Goal: Information Seeking & Learning: Learn about a topic

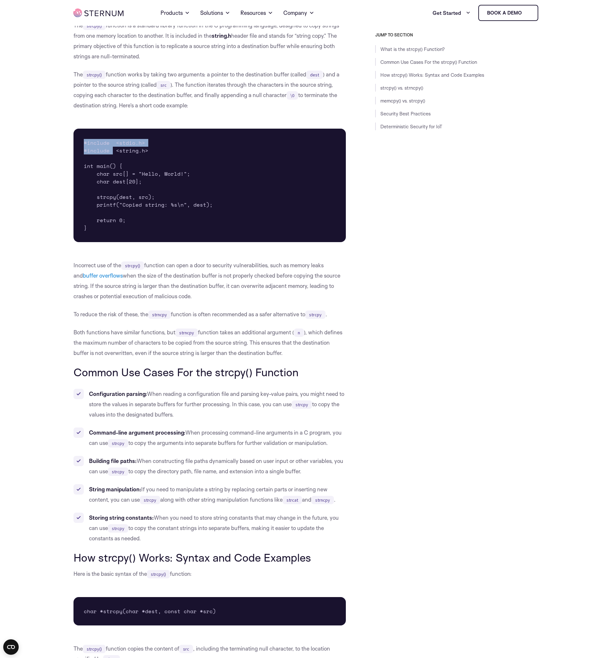
drag, startPoint x: 86, startPoint y: 139, endPoint x: 113, endPoint y: 154, distance: 30.5
click at [113, 154] on pre "#include <stdio.h> #include <string.h> int main() { char src[] = "Hello, World!…" at bounding box center [210, 185] width 273 height 113
click at [426, 252] on div "JUMP TO SECTION What is the strcpy() Function? Common Use Cases For the strcpy(…" at bounding box center [443, 164] width 195 height 265
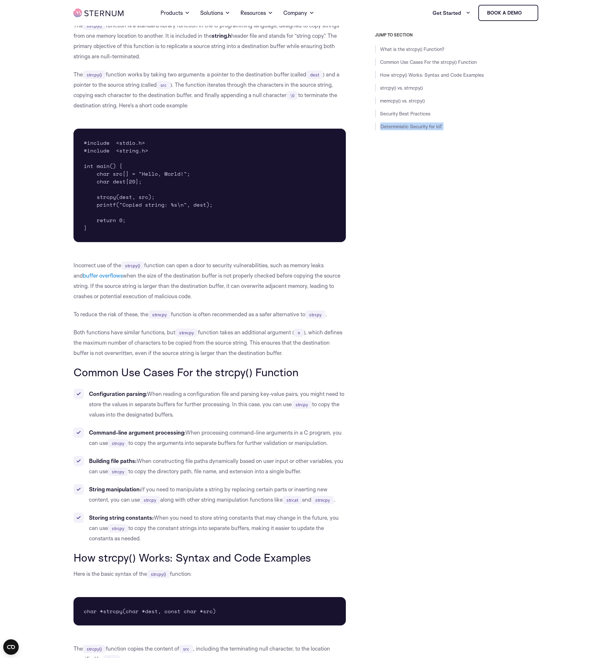
scroll to position [216, 0]
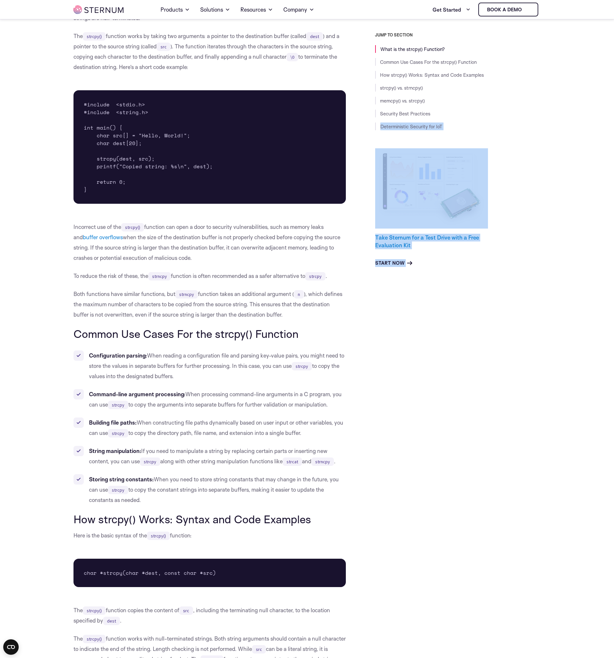
click at [455, 239] on link "Take Sternum for a Test Drive with a Free Evaluation Kit" at bounding box center [427, 241] width 104 height 15
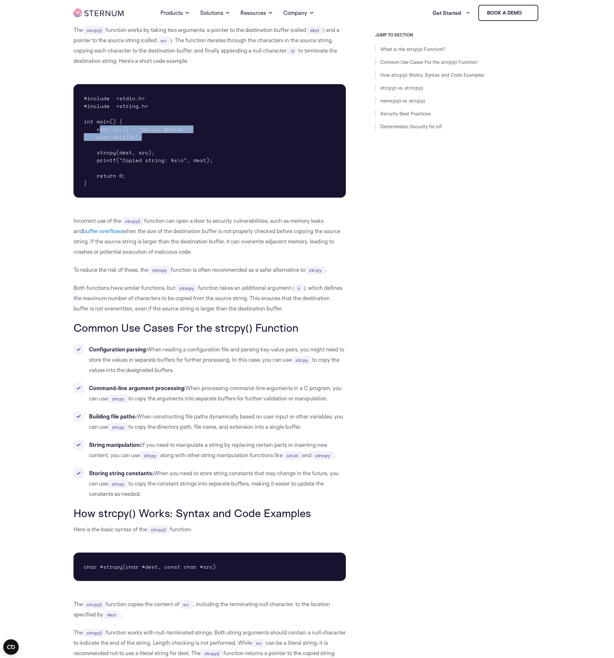
drag, startPoint x: 98, startPoint y: 128, endPoint x: 199, endPoint y: 135, distance: 100.5
click at [199, 135] on pre "#include <stdio.h> #include <string.h> int main() { char src[] = "Hello, World!…" at bounding box center [210, 140] width 273 height 113
click at [194, 127] on pre "#include <stdio.h> #include <string.h> int main() { char src[] = "Hello, World!…" at bounding box center [210, 140] width 273 height 113
drag, startPoint x: 103, startPoint y: 154, endPoint x: 114, endPoint y: 151, distance: 11.3
click at [114, 151] on pre "#include <stdio.h> #include <string.h> int main() { char src[] = "Hello, World!…" at bounding box center [210, 140] width 273 height 113
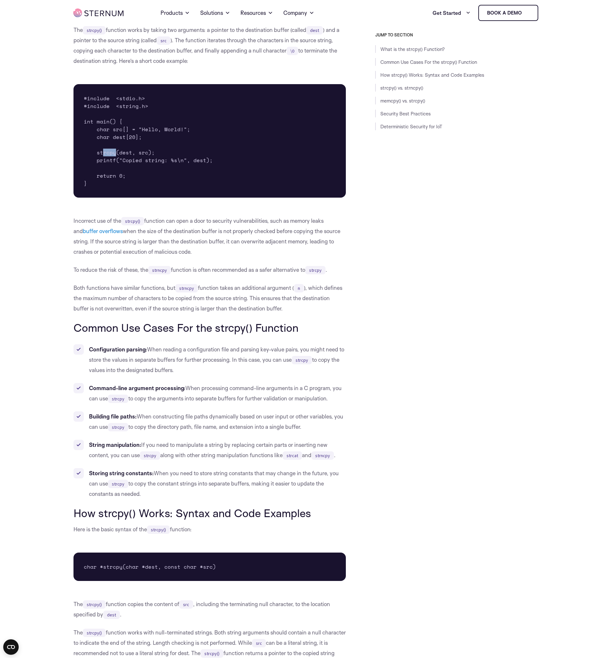
click at [114, 151] on pre "#include <stdio.h> #include <string.h> int main() { char src[] = "Hello, World!…" at bounding box center [210, 140] width 273 height 113
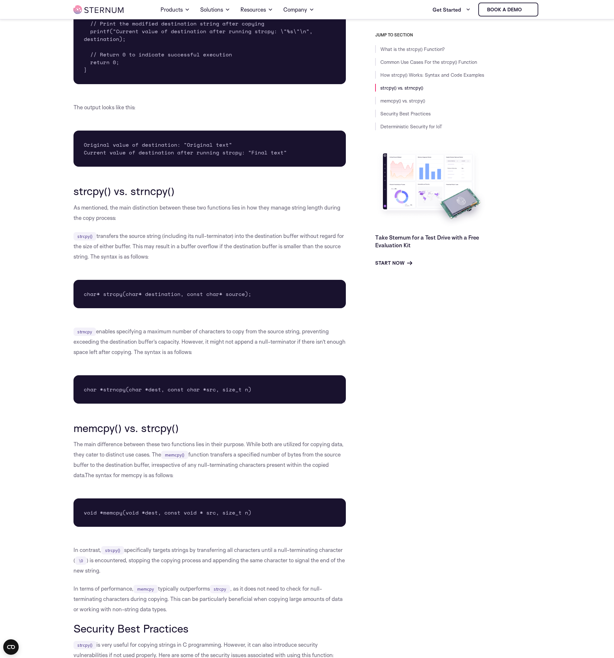
scroll to position [1112, 0]
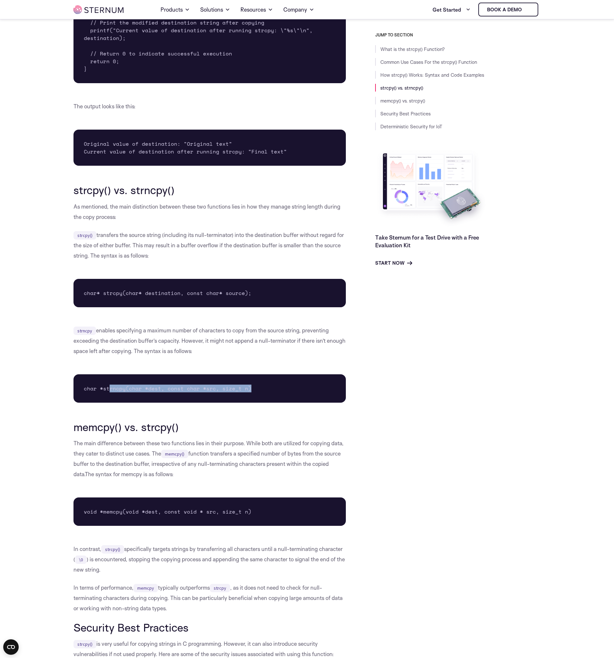
drag, startPoint x: 108, startPoint y: 386, endPoint x: 256, endPoint y: 395, distance: 148.5
click at [256, 395] on pre "char *strncpy(char *dest, const char *src, size_t n)" at bounding box center [210, 388] width 273 height 28
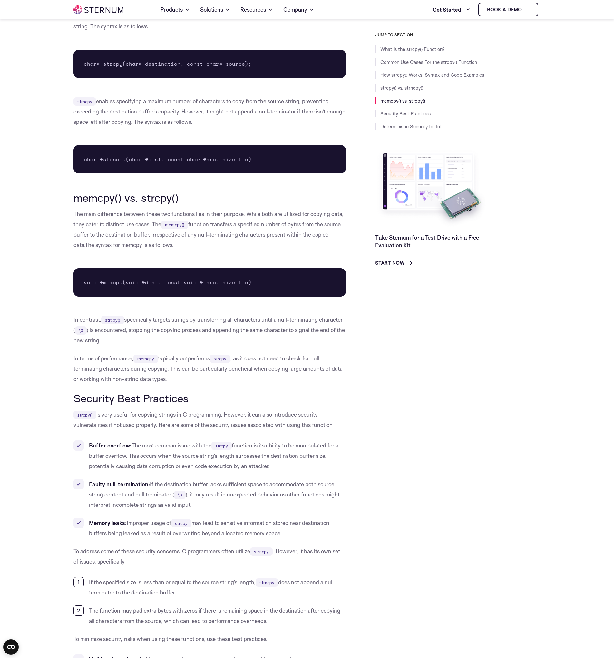
scroll to position [1344, 0]
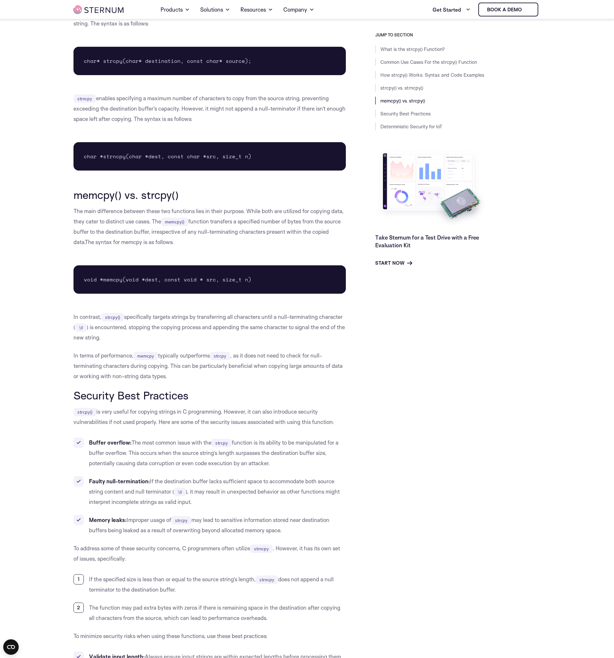
drag, startPoint x: 213, startPoint y: 358, endPoint x: 157, endPoint y: 344, distance: 57.9
click at [157, 343] on div "What is the strcpy() Function? The strcpy() function is a standard library func…" at bounding box center [210, 4] width 273 height 2340
drag, startPoint x: 141, startPoint y: 356, endPoint x: 162, endPoint y: 352, distance: 21.6
click at [162, 352] on p "In terms of performance, memcpy typically outperforms strcpy , as it does not n…" at bounding box center [210, 365] width 273 height 31
click at [179, 347] on div "What is the strcpy() Function? The strcpy() function is a standard library func…" at bounding box center [210, 4] width 273 height 2340
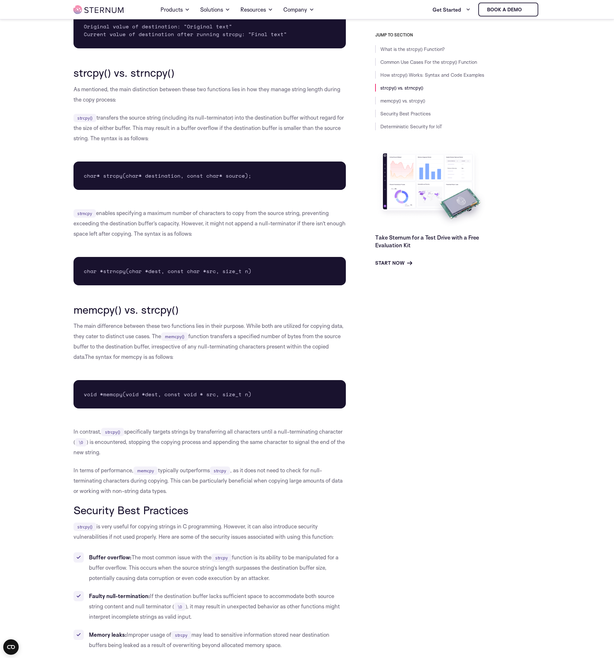
scroll to position [1228, 0]
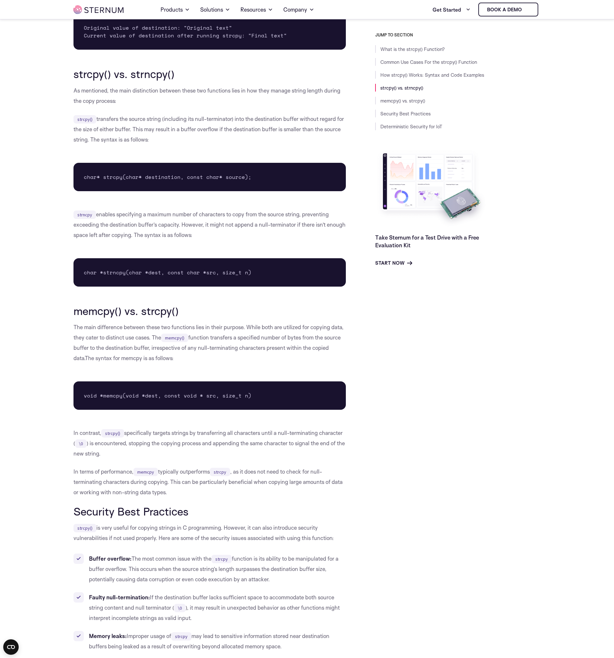
drag, startPoint x: 102, startPoint y: 213, endPoint x: 257, endPoint y: 240, distance: 157.4
click at [257, 240] on p "strncpy enables specifying a maximum number of characters to copy from the sour…" at bounding box center [210, 224] width 273 height 31
click at [256, 240] on p "strncpy enables specifying a maximum number of characters to copy from the sour…" at bounding box center [210, 224] width 273 height 31
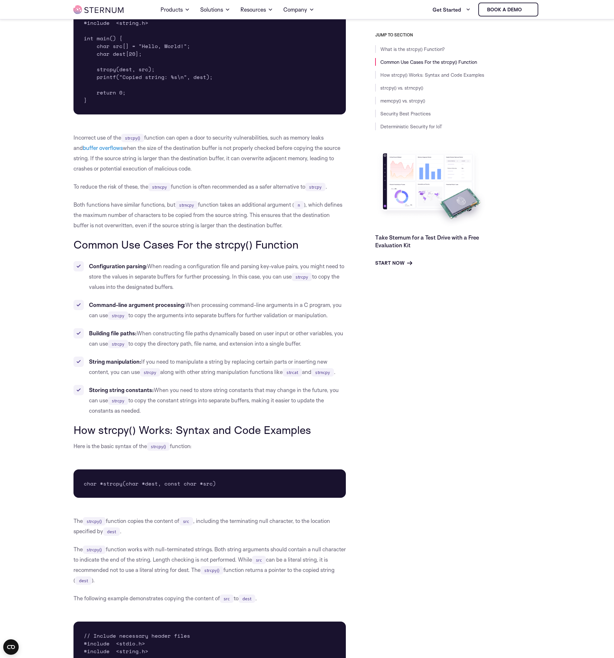
scroll to position [299, 0]
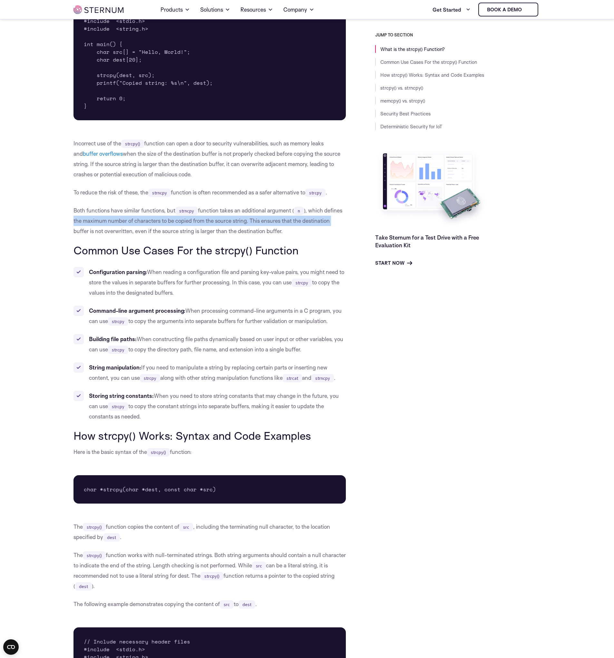
drag, startPoint x: 37, startPoint y: 226, endPoint x: 46, endPoint y: 225, distance: 9.1
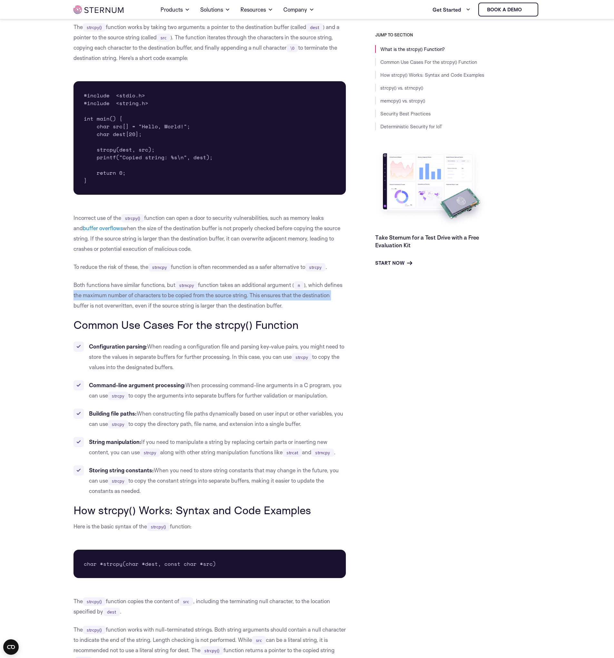
scroll to position [222, 0]
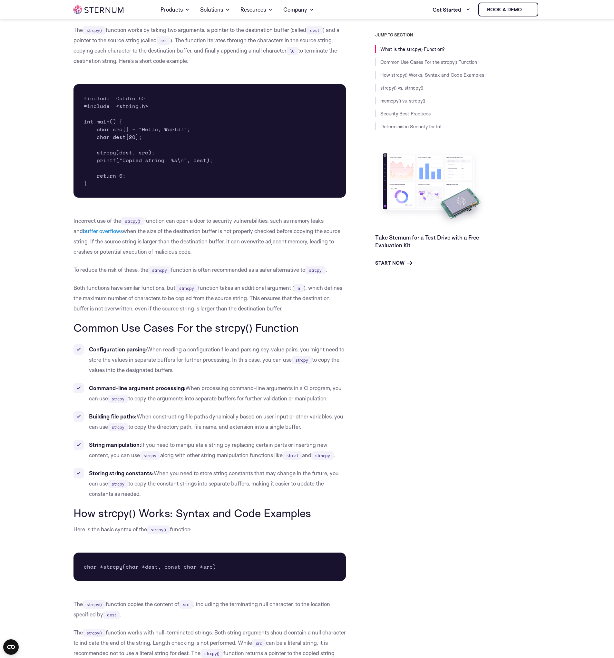
drag, startPoint x: 38, startPoint y: 219, endPoint x: 63, endPoint y: 206, distance: 27.8
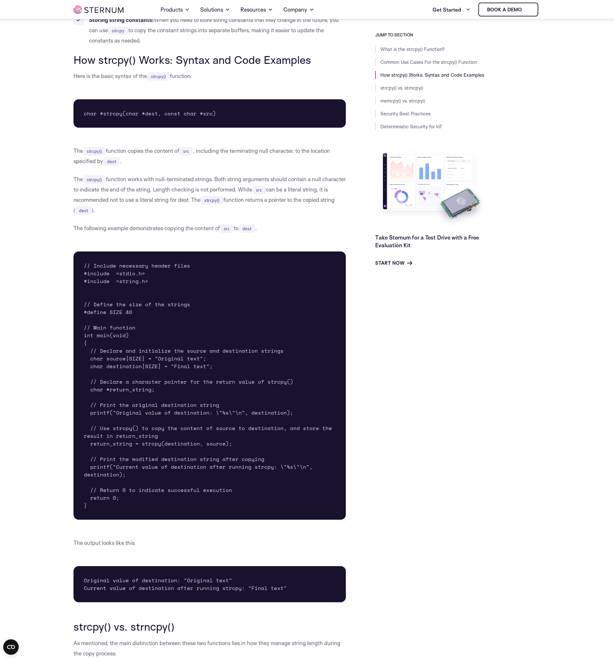
scroll to position [802, 0]
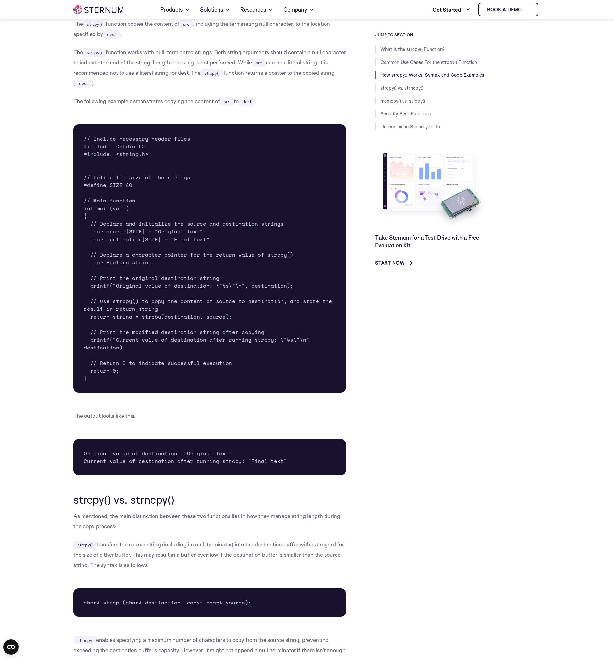
drag, startPoint x: 17, startPoint y: 293, endPoint x: 21, endPoint y: 293, distance: 4.5
click at [21, 293] on body "Skip to content Home Products Sternum Platform Built-in memory protection, gran…" at bounding box center [307, 631] width 614 height 2866
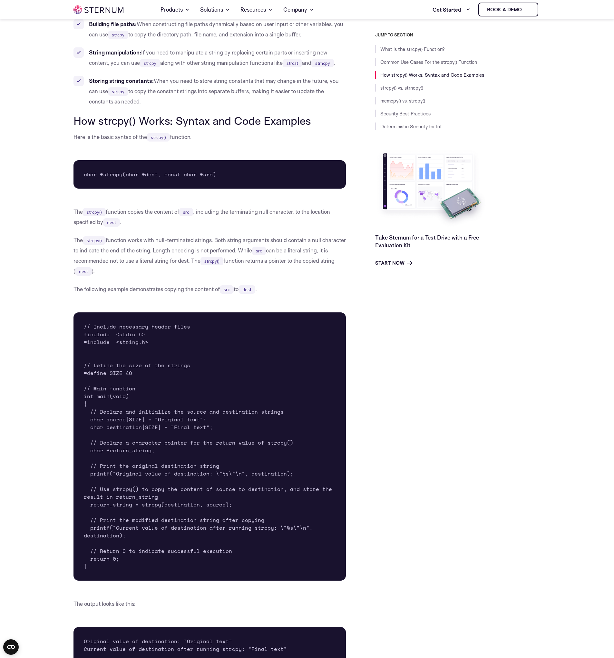
scroll to position [615, 0]
